Goal: Task Accomplishment & Management: Use online tool/utility

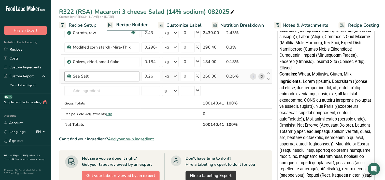
scroll to position [229, 0]
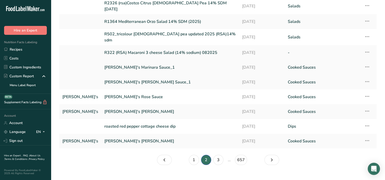
scroll to position [43, 0]
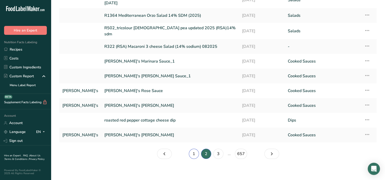
drag, startPoint x: 196, startPoint y: 151, endPoint x: 182, endPoint y: 151, distance: 14.0
click at [196, 151] on link "1" at bounding box center [194, 154] width 10 height 10
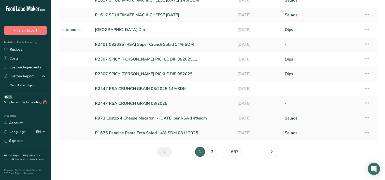
scroll to position [43, 0]
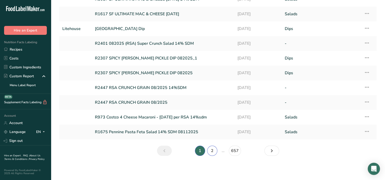
click at [215, 150] on link "2" at bounding box center [212, 151] width 10 height 10
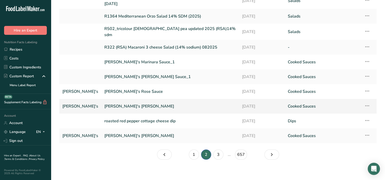
scroll to position [43, 0]
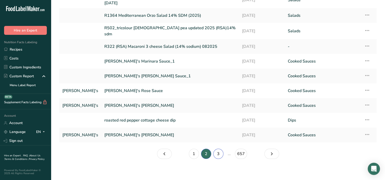
click at [219, 152] on link "3" at bounding box center [219, 154] width 10 height 10
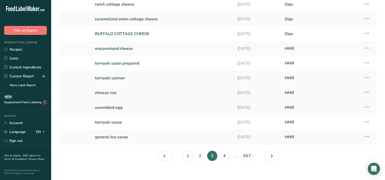
scroll to position [43, 0]
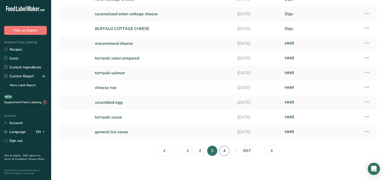
click at [224, 151] on link "4" at bounding box center [225, 151] width 10 height 10
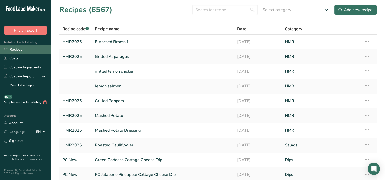
click at [20, 51] on link "Recipes" at bounding box center [25, 49] width 51 height 9
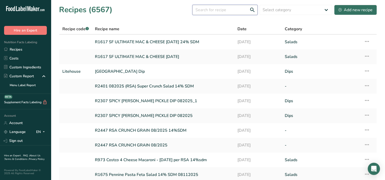
click at [210, 12] on input "text" at bounding box center [225, 10] width 65 height 10
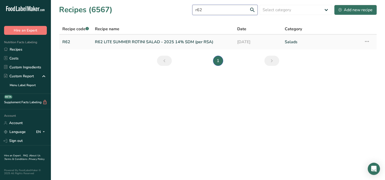
type input "r62"
click at [127, 42] on link "R62 LITE SUMMER ROTINI SALAD - 2025 14% SDM (per RSA)" at bounding box center [163, 42] width 136 height 11
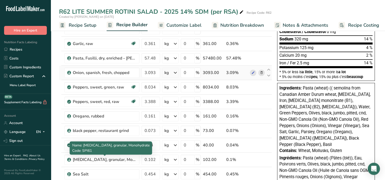
scroll to position [25, 0]
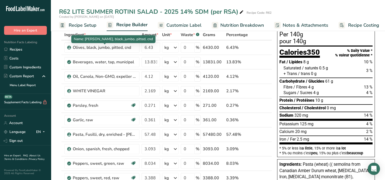
click at [128, 39] on span "Name: [PERSON_NAME], black, jumbo, pitted, cnd" at bounding box center [113, 39] width 79 height 5
click at [128, 36] on div "Name: [PERSON_NAME], black, jumbo, pitted, cnd" at bounding box center [113, 39] width 84 height 8
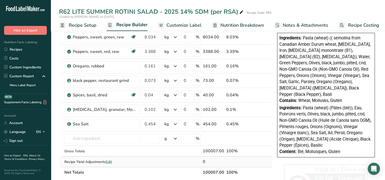
scroll to position [153, 0]
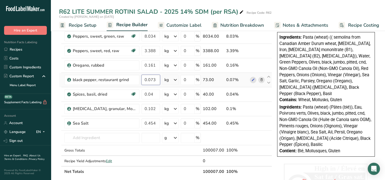
drag, startPoint x: 152, startPoint y: 75, endPoint x: 159, endPoint y: 77, distance: 7.7
click at [153, 75] on input "0.073" at bounding box center [151, 80] width 19 height 10
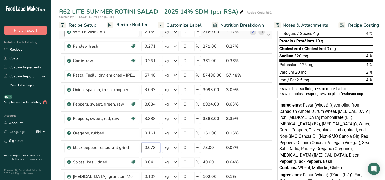
scroll to position [51, 0]
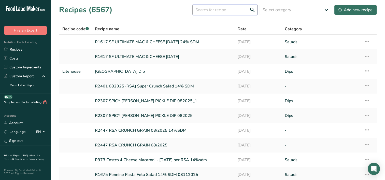
click at [213, 9] on input "text" at bounding box center [225, 10] width 65 height 10
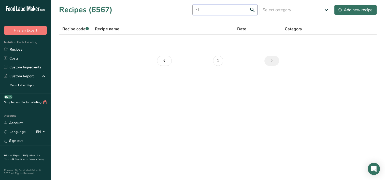
type input "r"
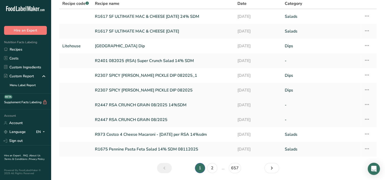
scroll to position [43, 0]
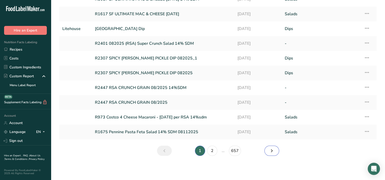
click at [271, 151] on icon "Page 2." at bounding box center [272, 151] width 6 height 9
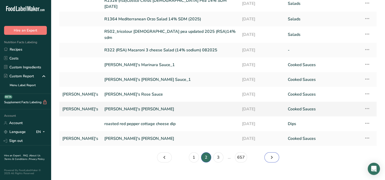
scroll to position [43, 0]
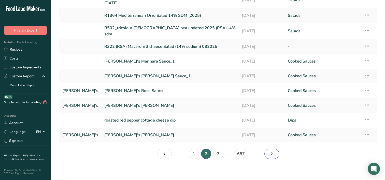
drag, startPoint x: 272, startPoint y: 152, endPoint x: 266, endPoint y: 153, distance: 6.7
click at [272, 152] on icon "Page 3." at bounding box center [272, 154] width 6 height 9
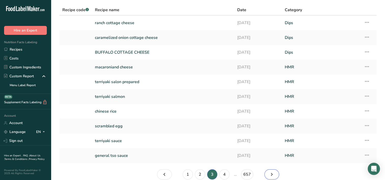
scroll to position [43, 0]
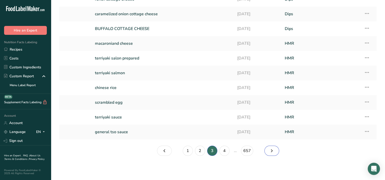
click at [274, 151] on icon "Page 4." at bounding box center [272, 151] width 6 height 9
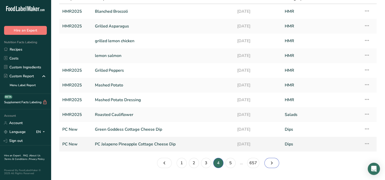
scroll to position [43, 0]
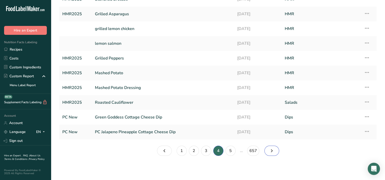
click at [276, 151] on link "Page 5." at bounding box center [272, 151] width 15 height 10
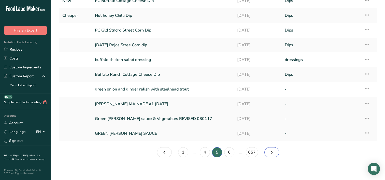
scroll to position [43, 0]
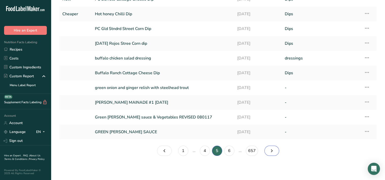
click at [270, 151] on icon "Page 6." at bounding box center [272, 151] width 6 height 9
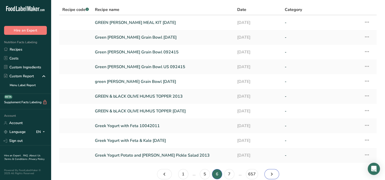
scroll to position [43, 0]
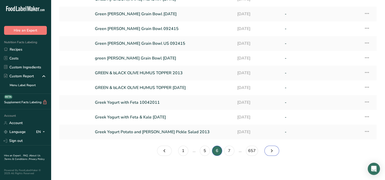
click at [276, 154] on link "Page 7." at bounding box center [272, 151] width 15 height 10
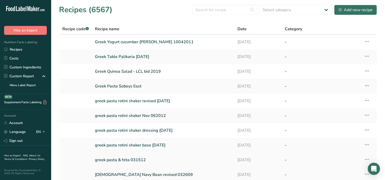
scroll to position [43, 0]
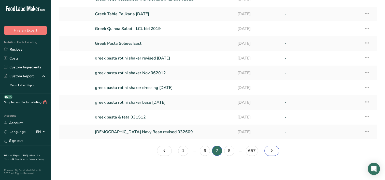
click at [268, 151] on link "Page 8." at bounding box center [272, 151] width 15 height 10
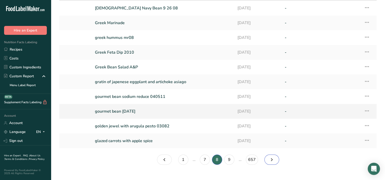
scroll to position [43, 0]
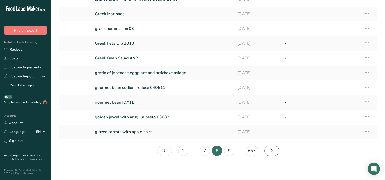
click at [274, 151] on icon "Page 9." at bounding box center [272, 151] width 6 height 9
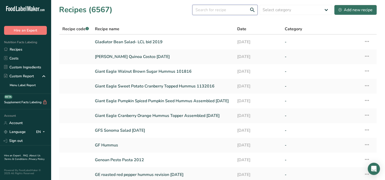
click at [212, 14] on input "text" at bounding box center [225, 10] width 65 height 10
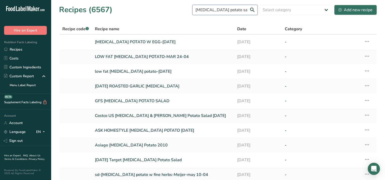
type input "[MEDICAL_DATA] potato salad"
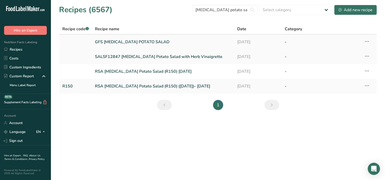
click at [106, 40] on link "GFS [MEDICAL_DATA] POTATO SALAD" at bounding box center [163, 42] width 136 height 11
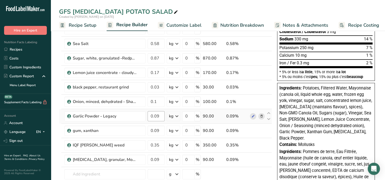
scroll to position [127, 0]
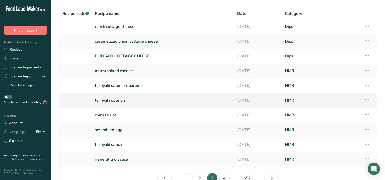
scroll to position [43, 0]
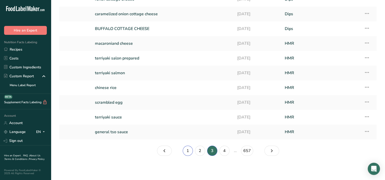
click at [187, 150] on link "1" at bounding box center [188, 151] width 10 height 10
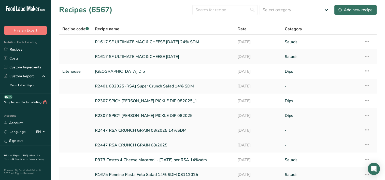
scroll to position [25, 0]
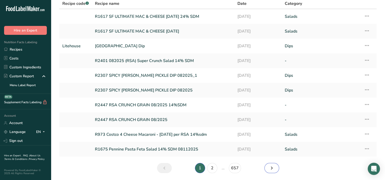
click at [274, 169] on icon "Page 2." at bounding box center [272, 168] width 6 height 9
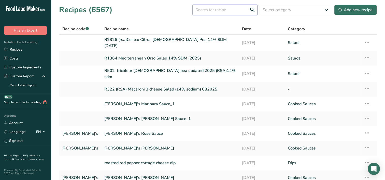
click at [204, 11] on input "text" at bounding box center [225, 10] width 65 height 10
type input "[MEDICAL_DATA]"
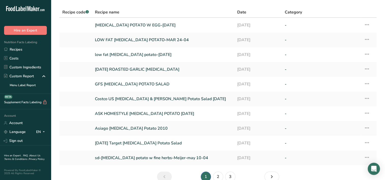
scroll to position [43, 0]
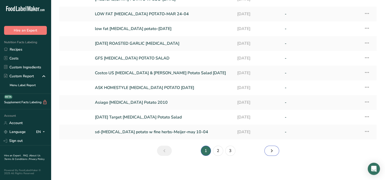
click at [269, 152] on icon "Page 2." at bounding box center [272, 151] width 6 height 9
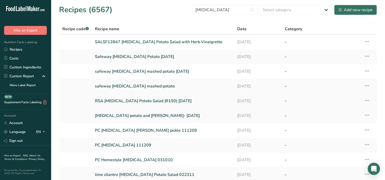
click at [130, 102] on link "RSA [MEDICAL_DATA] Potato Salad (R150) [DATE]" at bounding box center [163, 101] width 136 height 11
